Goal: Information Seeking & Learning: Learn about a topic

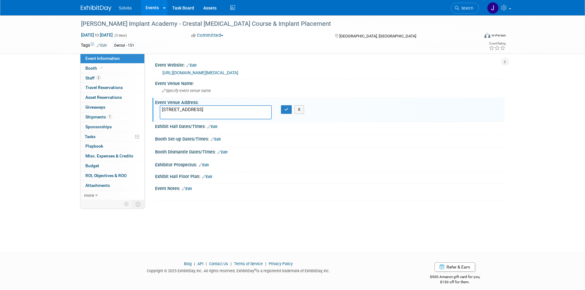
click at [91, 10] on img at bounding box center [96, 8] width 31 height 6
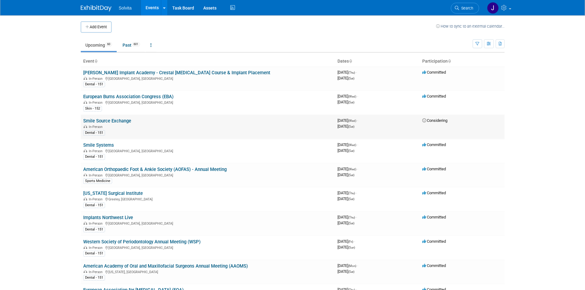
click at [103, 122] on link "Smile Source Exchange" at bounding box center [107, 121] width 48 height 6
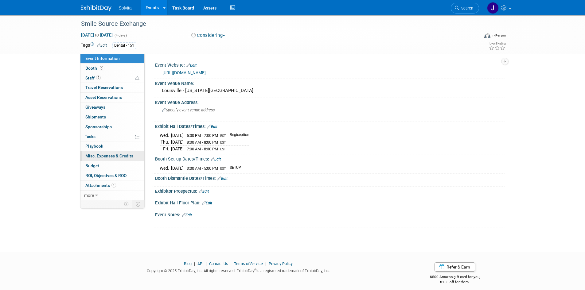
click at [116, 158] on span "Misc. Expenses & Credits 0" at bounding box center [109, 155] width 48 height 5
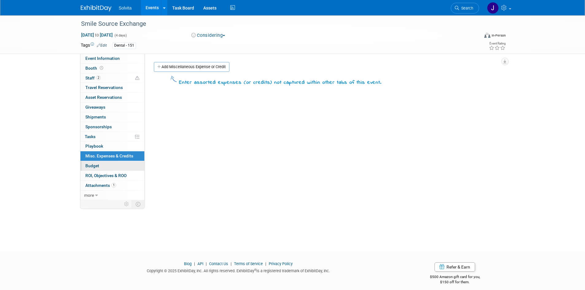
click at [87, 166] on span "Budget" at bounding box center [92, 165] width 14 height 5
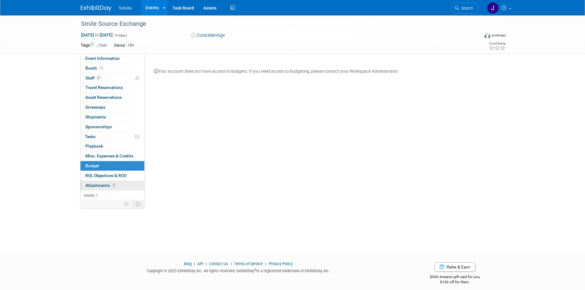
click at [100, 184] on span "Attachments 1" at bounding box center [100, 185] width 31 height 5
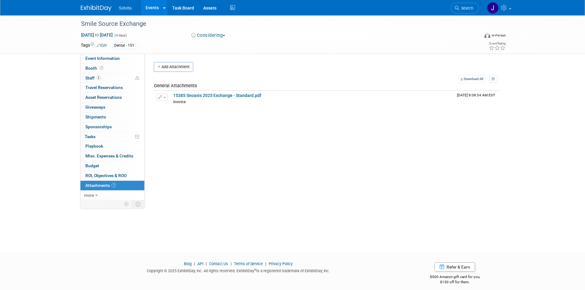
click at [86, 6] on img at bounding box center [96, 8] width 31 height 6
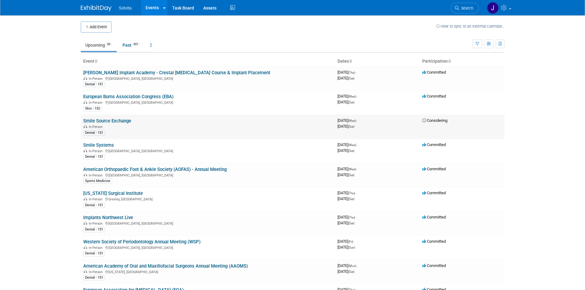
click at [101, 121] on link "Smile Source Exchange" at bounding box center [107, 121] width 48 height 6
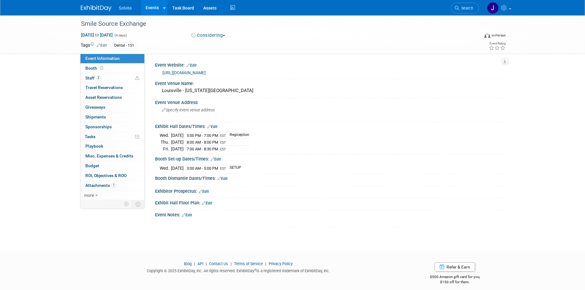
click at [91, 10] on img at bounding box center [96, 8] width 31 height 6
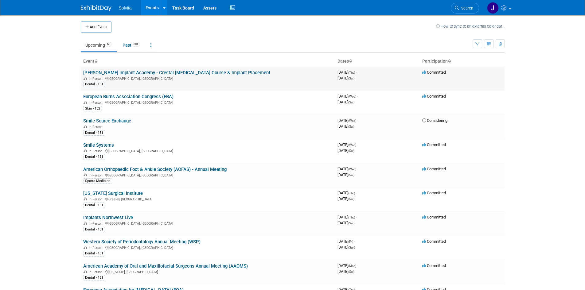
click at [175, 72] on link "[PERSON_NAME] Implant Academy - Crestal [MEDICAL_DATA] Course & Implant Placeme…" at bounding box center [176, 73] width 187 height 6
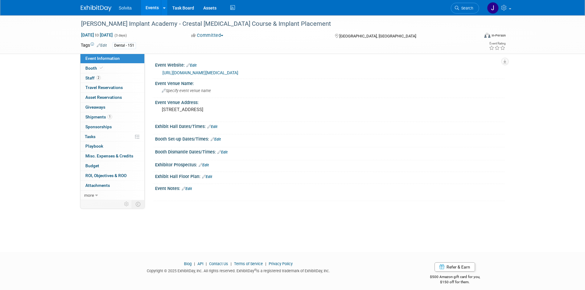
click at [238, 71] on link "[URL][DOMAIN_NAME][MEDICAL_DATA]" at bounding box center [200, 72] width 76 height 5
click at [97, 8] on img at bounding box center [96, 8] width 31 height 6
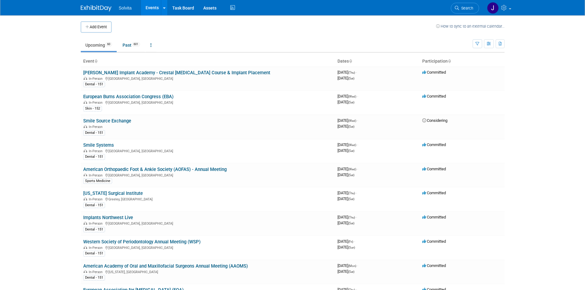
click at [107, 120] on link "Smile Source Exchange" at bounding box center [107, 121] width 48 height 6
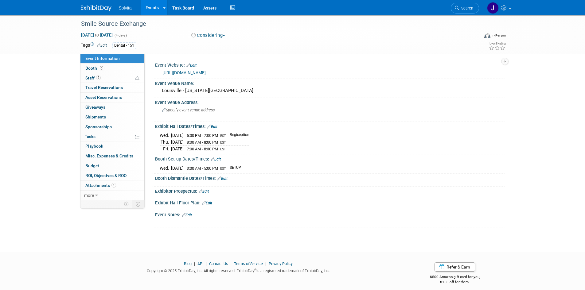
click at [98, 6] on img at bounding box center [96, 8] width 31 height 6
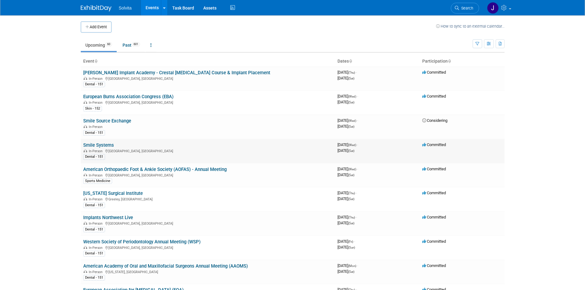
click at [104, 145] on link "Smile Systems" at bounding box center [98, 145] width 31 height 6
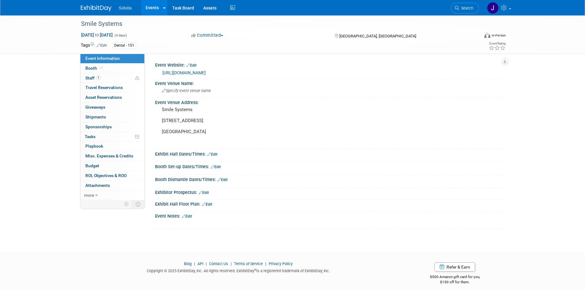
click at [206, 71] on link "https://www.smilesystems.com/course-3on6" at bounding box center [183, 72] width 43 height 5
click at [93, 9] on img at bounding box center [96, 8] width 31 height 6
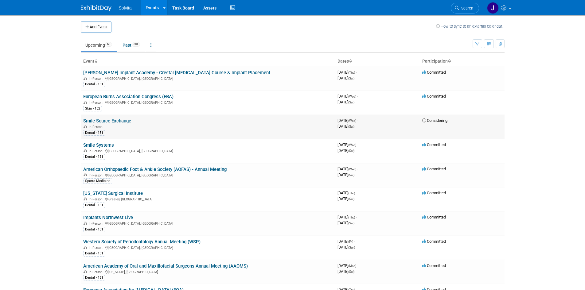
click at [93, 122] on link "Smile Source Exchange" at bounding box center [107, 121] width 48 height 6
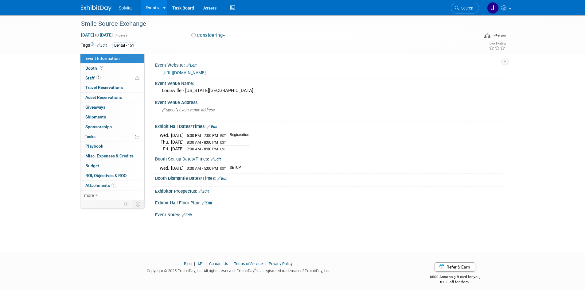
click at [206, 72] on link "https://smilesource.com/the-exchange-2025-smile-sources-annual-meeting-in-louis…" at bounding box center [183, 72] width 43 height 5
